Goal: Task Accomplishment & Management: Manage account settings

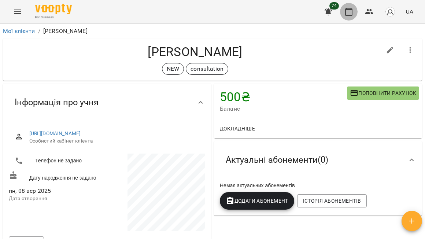
click at [349, 9] on icon "button" at bounding box center [348, 12] width 7 height 8
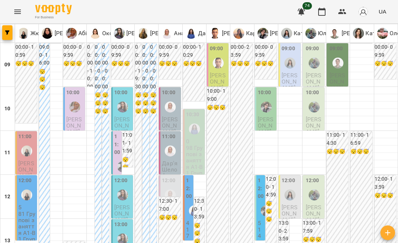
scroll to position [392, 0]
click at [346, 12] on icon "button" at bounding box center [342, 11] width 8 height 5
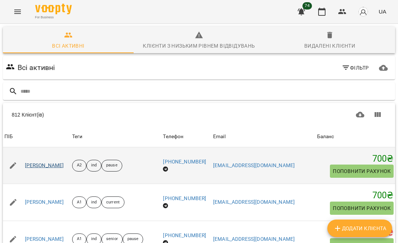
click at [55, 166] on link "Ірина Мордюшенко" at bounding box center [44, 165] width 39 height 7
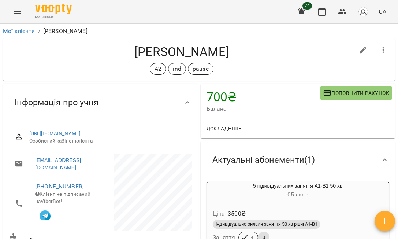
scroll to position [0, 0]
drag, startPoint x: 155, startPoint y: 69, endPoint x: 212, endPoint y: 69, distance: 57.5
click at [212, 69] on div "А2 ind pause" at bounding box center [182, 69] width 346 height 12
click at [324, 12] on icon "button" at bounding box center [322, 11] width 9 height 9
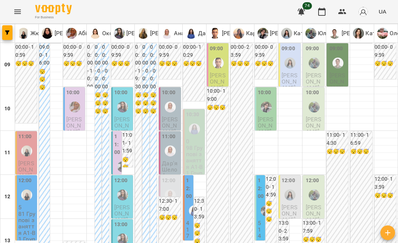
scroll to position [444, 0]
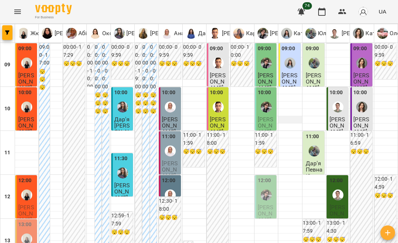
scroll to position [193, 0]
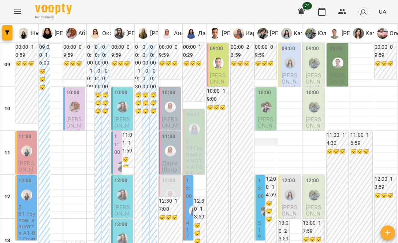
scroll to position [418, 0]
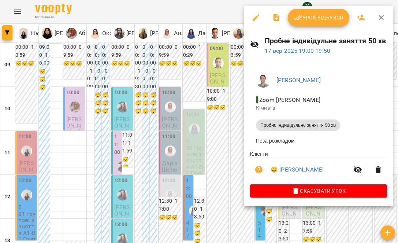
drag, startPoint x: 348, startPoint y: 170, endPoint x: 258, endPoint y: 173, distance: 90.1
click at [258, 173] on icon "button" at bounding box center [258, 169] width 7 height 7
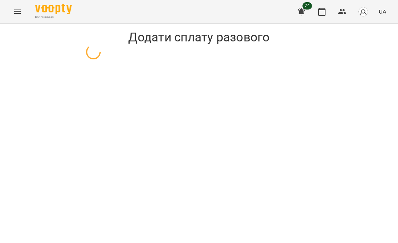
select select "**********"
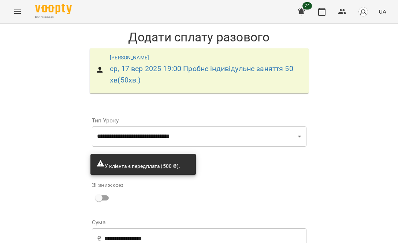
scroll to position [74, 0]
drag, startPoint x: 115, startPoint y: 207, endPoint x: 83, endPoint y: 205, distance: 32.3
click at [83, 205] on div "**********" at bounding box center [199, 209] width 235 height 216
drag, startPoint x: 270, startPoint y: 208, endPoint x: 173, endPoint y: 215, distance: 97.0
click at [173, 215] on div "**********" at bounding box center [199, 209] width 218 height 199
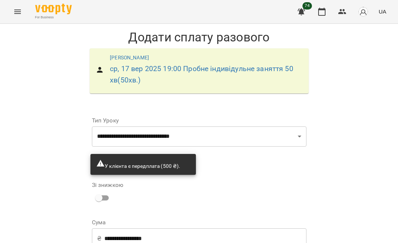
drag, startPoint x: 260, startPoint y: 206, endPoint x: 203, endPoint y: 205, distance: 57.5
drag, startPoint x: 171, startPoint y: 184, endPoint x: 94, endPoint y: 184, distance: 76.2
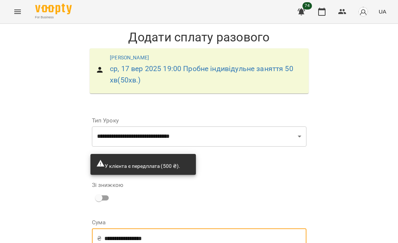
click at [94, 228] on div "**********" at bounding box center [199, 238] width 215 height 21
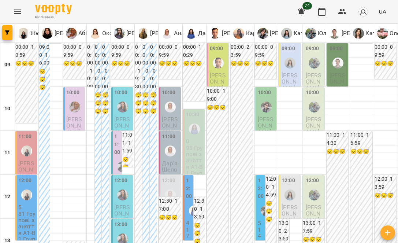
scroll to position [436, 0]
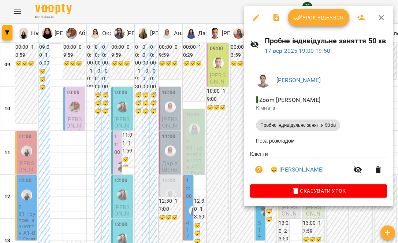
click at [309, 165] on li "😀 Наталія Ланевська" at bounding box center [318, 169] width 137 height 23
click at [309, 170] on link "😀 Наталія Ланевська" at bounding box center [297, 169] width 53 height 9
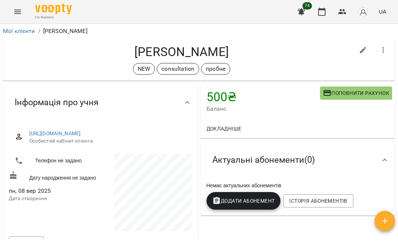
click at [82, 137] on span "https://www.voopty.com.ua/client/66fbd18b0638eb801f324d5a/68be8840840b9843f156e…" at bounding box center [107, 133] width 157 height 7
click at [81, 136] on link "https://www.voopty.com.ua/client/66fbd18b0638eb801f324d5a/68be8840840b9843f156e…" at bounding box center [55, 133] width 52 height 6
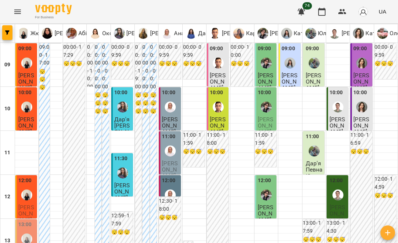
scroll to position [122, 0]
click at [168, 177] on label "12:00" at bounding box center [169, 181] width 14 height 8
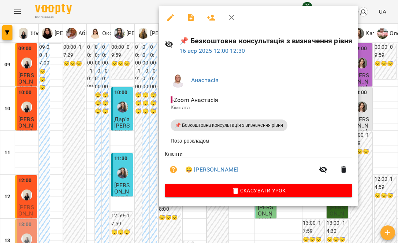
click at [255, 46] on h6 "📌 Безкоштовна консультація з визначення рівня" at bounding box center [265, 40] width 173 height 11
click at [255, 40] on h6 "📌 Безкоштовна консультація з визначення рівня" at bounding box center [265, 40] width 173 height 11
click at [226, 168] on link "😀 Олександра Майборода" at bounding box center [211, 169] width 53 height 9
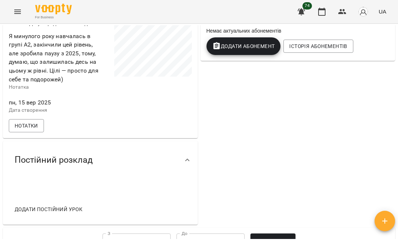
scroll to position [152, 0]
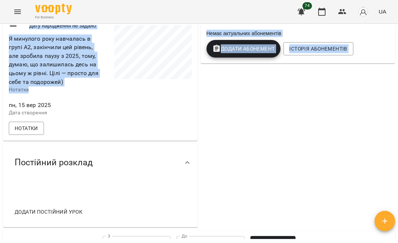
drag, startPoint x: 52, startPoint y: 104, endPoint x: 1, endPoint y: 57, distance: 68.9
click at [1, 56] on div "**********" at bounding box center [199, 145] width 398 height 243
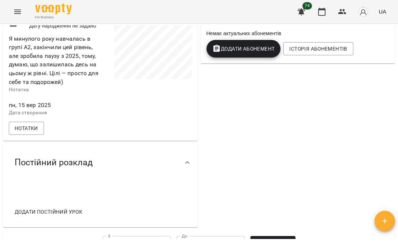
click at [14, 57] on span "Я минулого року навчалась в групі А2, закінчили цей рівень, але зробила паузу з…" at bounding box center [54, 60] width 90 height 52
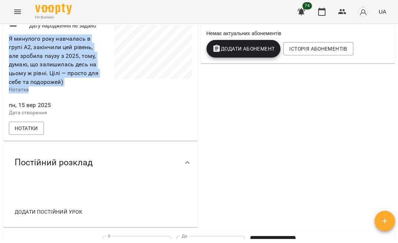
drag, startPoint x: 9, startPoint y: 54, endPoint x: 67, endPoint y: 103, distance: 76.2
click at [67, 93] on div "Я минулого року навчалась в групі А2, закінчили цей рівень, але зробила паузу з…" at bounding box center [54, 63] width 90 height 59
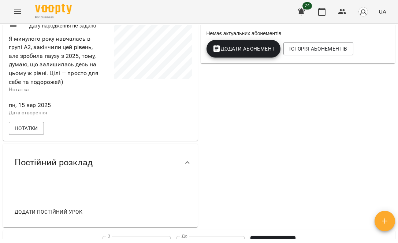
click at [120, 120] on div at bounding box center [146, 60] width 93 height 120
click at [322, 14] on icon "button" at bounding box center [322, 11] width 9 height 9
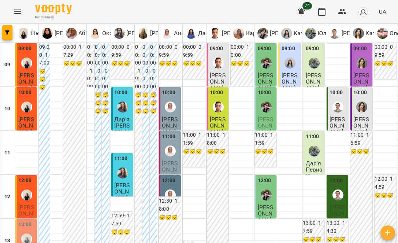
scroll to position [105, 0]
click at [172, 177] on div "12:00" at bounding box center [169, 182] width 14 height 10
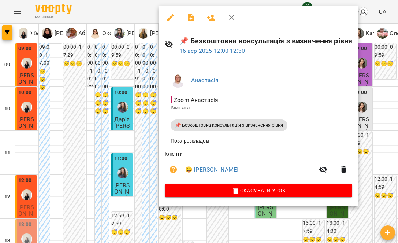
click at [147, 125] on div at bounding box center [199, 121] width 398 height 243
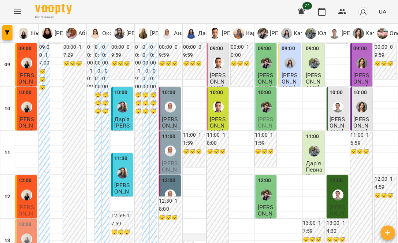
scroll to position [83, 0]
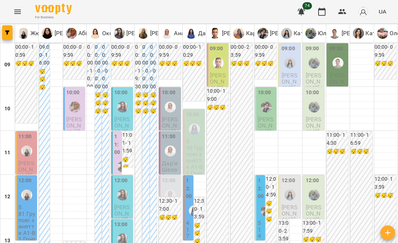
scroll to position [212, 0]
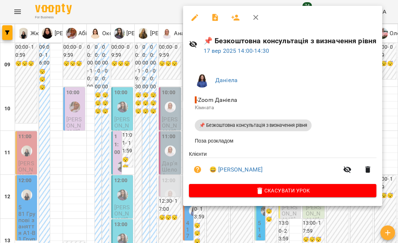
click at [164, 112] on div at bounding box center [199, 121] width 398 height 243
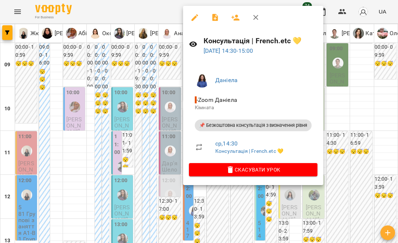
click at [159, 121] on div at bounding box center [199, 121] width 398 height 243
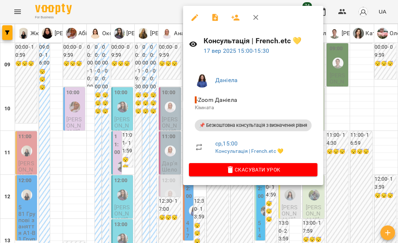
click at [156, 137] on div at bounding box center [199, 121] width 398 height 243
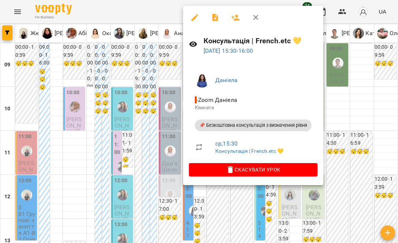
click at [164, 146] on div at bounding box center [199, 121] width 398 height 243
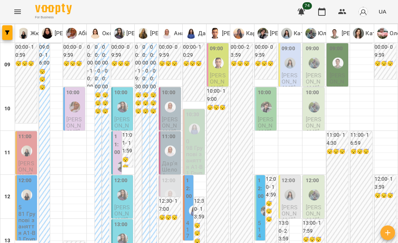
scroll to position [464, 0]
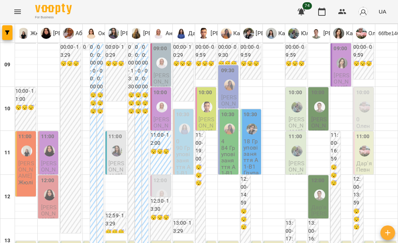
scroll to position [53, 0]
click at [164, 189] on img "Анастасія" at bounding box center [161, 194] width 11 height 11
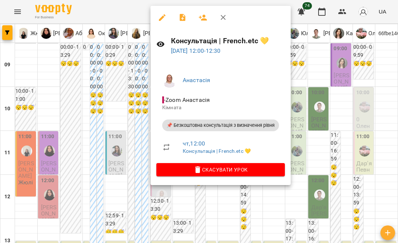
click at [126, 138] on div at bounding box center [199, 121] width 398 height 243
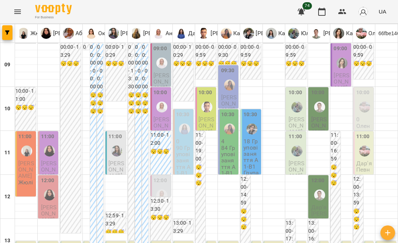
scroll to position [353, 0]
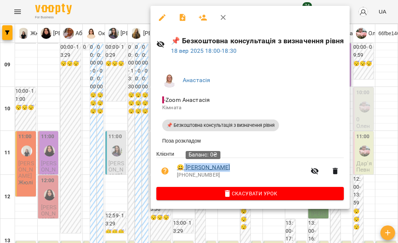
drag, startPoint x: 237, startPoint y: 170, endPoint x: 184, endPoint y: 168, distance: 53.1
click at [183, 168] on span "😀 Юлія Адамович" at bounding box center [241, 167] width 129 height 9
click at [130, 124] on div at bounding box center [199, 121] width 398 height 243
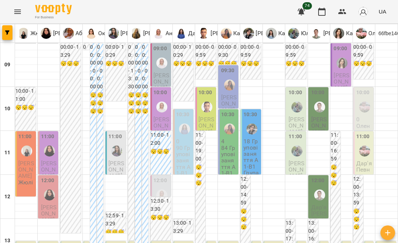
scroll to position [77, 0]
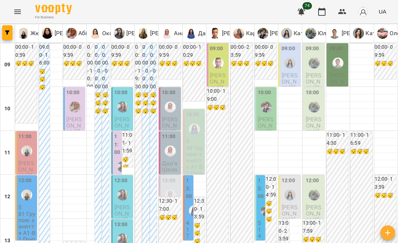
scroll to position [417, 0]
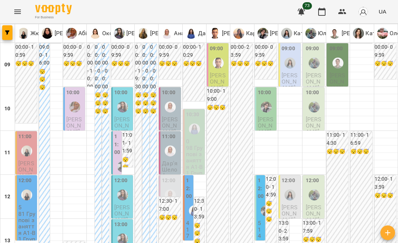
scroll to position [203, 0]
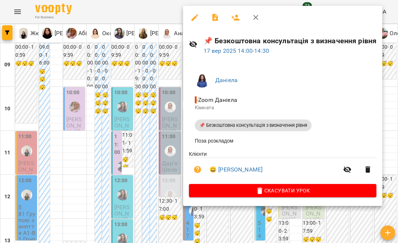
click at [153, 102] on div at bounding box center [199, 121] width 398 height 243
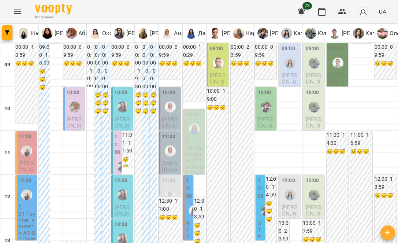
scroll to position [284, 0]
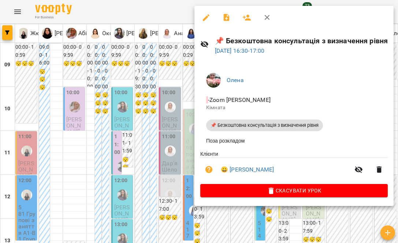
click at [133, 123] on div at bounding box center [199, 121] width 398 height 243
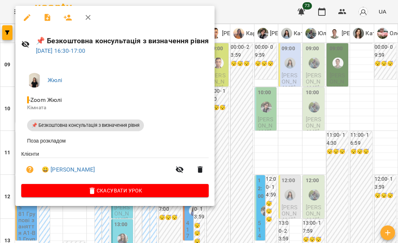
click at [238, 114] on div at bounding box center [199, 121] width 398 height 243
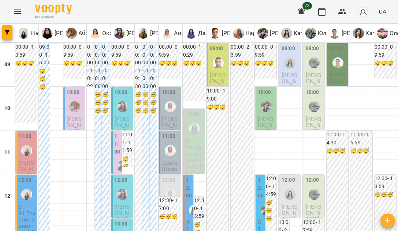
scroll to position [331, 0]
drag, startPoint x: 62, startPoint y: 15, endPoint x: 335, endPoint y: 93, distance: 284.0
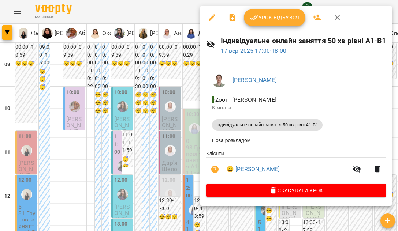
click at [341, 97] on span "- Zoom [PERSON_NAME]" at bounding box center [296, 100] width 168 height 9
click at [337, 16] on icon "button" at bounding box center [337, 17] width 9 height 9
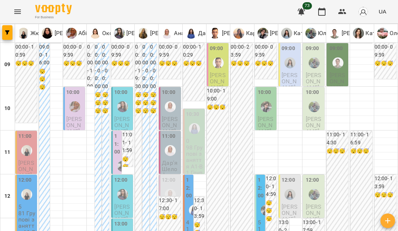
scroll to position [327, 0]
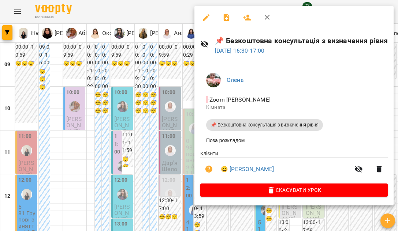
click at [268, 18] on icon "button" at bounding box center [267, 17] width 9 height 9
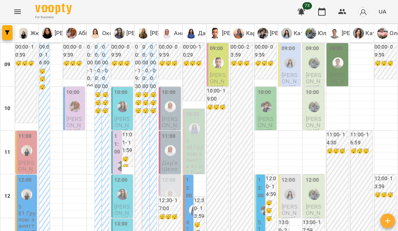
scroll to position [196, 0]
